Goal: Use online tool/utility: Utilize a website feature to perform a specific function

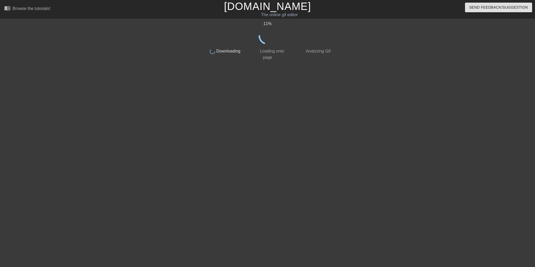
click at [0, 127] on div "11 % done Downloading done Loading onto page done Analyzing Gif" at bounding box center [267, 99] width 535 height 157
drag, startPoint x: 326, startPoint y: 25, endPoint x: 412, endPoint y: 118, distance: 126.6
click at [326, 25] on div "18 %" at bounding box center [267, 24] width 131 height 6
drag, startPoint x: 50, startPoint y: 107, endPoint x: 36, endPoint y: 47, distance: 61.5
click at [49, 107] on div "19 % done Downloading done Loading onto page done Analyzing Gif" at bounding box center [267, 99] width 535 height 157
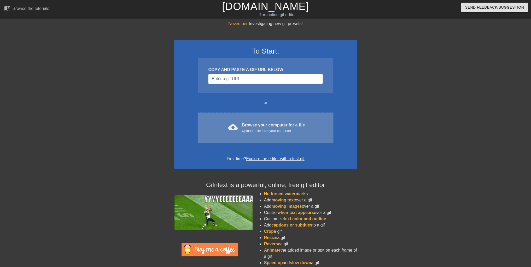
click at [240, 130] on div "cloud_upload Browse your computer for a file Upload a file from your computer" at bounding box center [265, 128] width 113 height 12
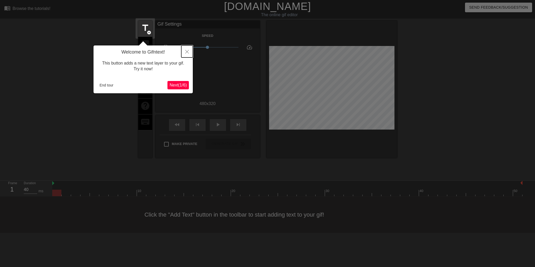
click at [189, 53] on button "Close" at bounding box center [186, 51] width 11 height 12
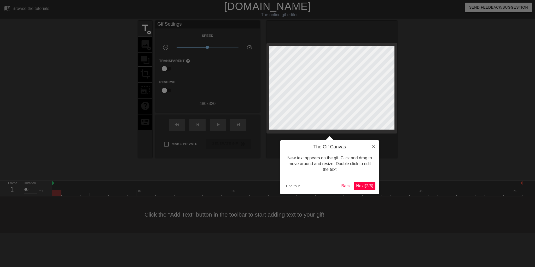
click at [365, 187] on span "Next ( 2 / 6 )" at bounding box center [364, 186] width 17 height 4
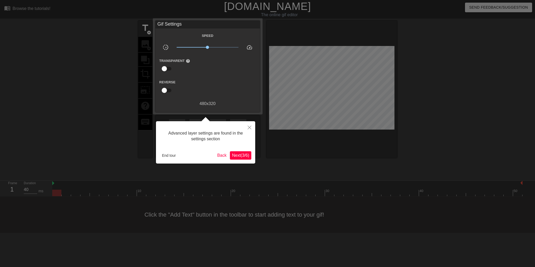
click at [347, 163] on div at bounding box center [267, 133] width 535 height 267
click at [174, 157] on button "End tour" at bounding box center [169, 156] width 18 height 8
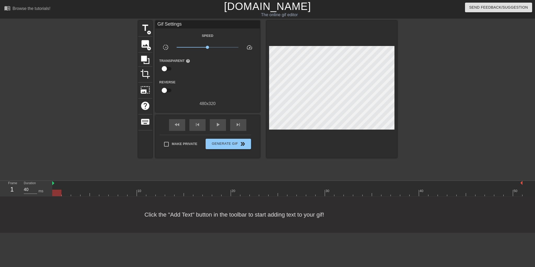
click at [453, 22] on div at bounding box center [442, 99] width 78 height 157
click at [482, 212] on div "Click the "Add Text" button in the toolbar to start adding text to your gif!" at bounding box center [267, 214] width 535 height 36
click at [449, 133] on div at bounding box center [442, 99] width 78 height 157
click at [232, 64] on div "Transparent help" at bounding box center [207, 65] width 104 height 16
drag, startPoint x: 208, startPoint y: 48, endPoint x: 241, endPoint y: 48, distance: 33.7
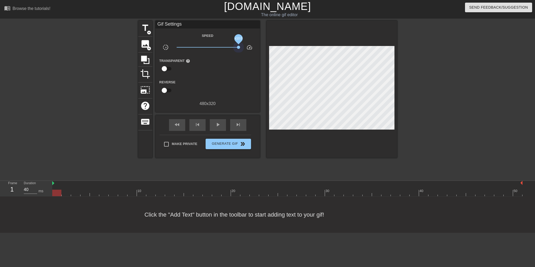
click at [241, 48] on div "x10.0" at bounding box center [208, 48] width 70 height 8
click at [213, 124] on div "play_arrow" at bounding box center [218, 125] width 16 height 12
drag, startPoint x: 238, startPoint y: 48, endPoint x: 217, endPoint y: 53, distance: 21.9
click at [217, 53] on div "Speed slow_motion_video x2.00 speed Transparent help Reverse 480 x 320" at bounding box center [207, 69] width 97 height 74
click at [482, 108] on div "title add_circle image add_circle crop photo_size_select_large help keyboard Gi…" at bounding box center [267, 99] width 535 height 157
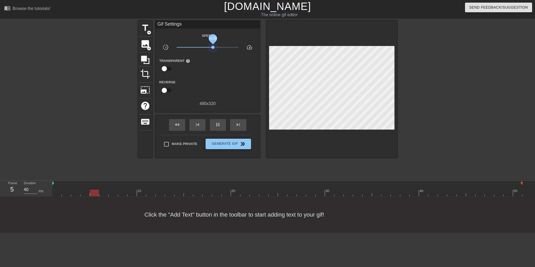
drag, startPoint x: 217, startPoint y: 47, endPoint x: 213, endPoint y: 52, distance: 6.5
click at [213, 52] on div "Speed slow_motion_video x1.50 speed Transparent help Reverse 480 x 320" at bounding box center [207, 69] width 97 height 74
drag, startPoint x: 213, startPoint y: 48, endPoint x: 217, endPoint y: 49, distance: 4.2
click at [217, 49] on span "x2.00" at bounding box center [208, 47] width 62 height 6
click at [227, 141] on span "Generate Gif double_arrow" at bounding box center [228, 144] width 41 height 6
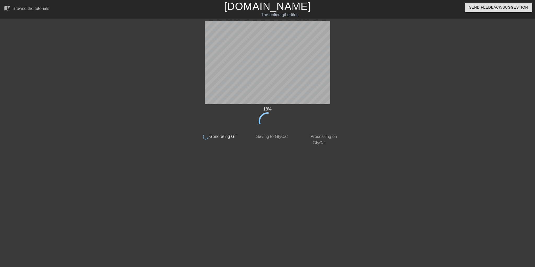
click at [99, 142] on div "18 % done Generating Gif done Saving to GfyCat done Processing on GfyCat title …" at bounding box center [267, 99] width 535 height 157
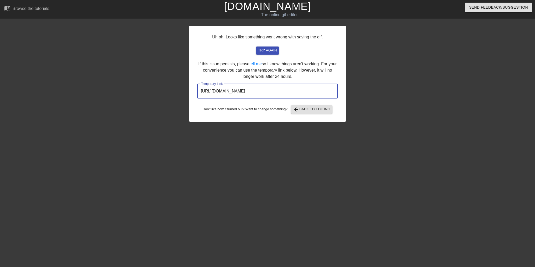
drag, startPoint x: 319, startPoint y: 91, endPoint x: 157, endPoint y: 91, distance: 161.4
click at [157, 91] on div "Uh oh. Looks like something went wrong with saving the gif. try again If this i…" at bounding box center [267, 99] width 535 height 157
